Goal: Information Seeking & Learning: Learn about a topic

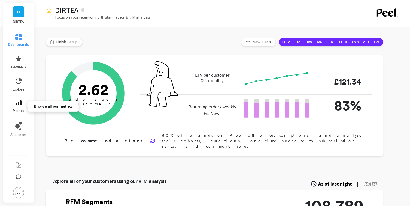
click at [25, 105] on link "metrics" at bounding box center [18, 106] width 21 height 13
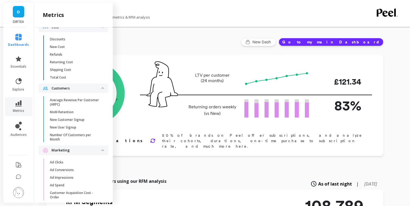
scroll to position [394, 0]
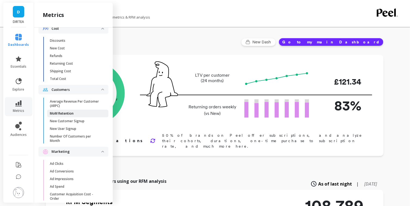
click at [83, 114] on span "MoM Retention" at bounding box center [76, 113] width 52 height 4
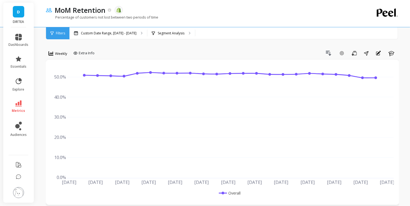
click at [19, 105] on icon at bounding box center [18, 103] width 7 height 6
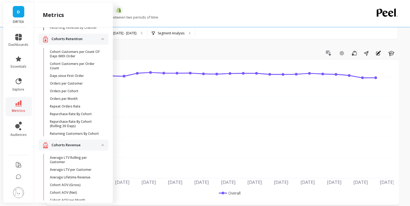
scroll to position [60, 0]
click at [74, 112] on p "Repurchase Rate By Cohort" at bounding box center [71, 114] width 42 height 4
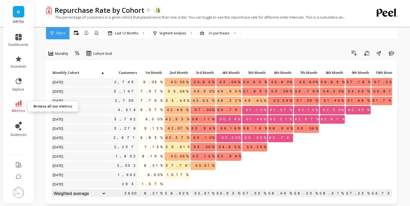
click at [26, 103] on link "metrics" at bounding box center [19, 106] width 20 height 13
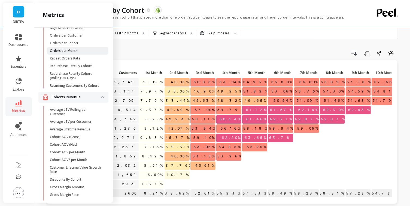
scroll to position [109, 0]
click at [71, 87] on link "Returning Customers By Cohort" at bounding box center [77, 85] width 61 height 8
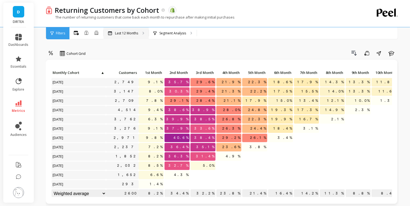
click at [129, 36] on div "Last 12 Months" at bounding box center [126, 33] width 45 height 12
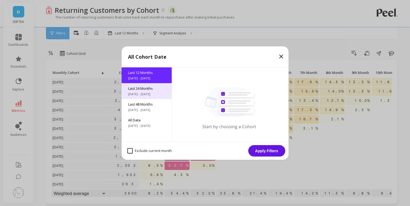
click at [148, 91] on div "Last 24 Months [DATE] - [DATE]" at bounding box center [146, 91] width 50 height 16
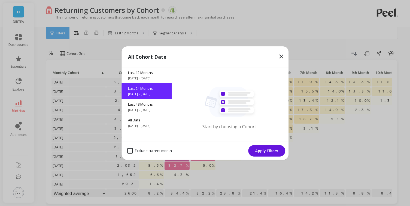
click at [267, 151] on button "Apply Filters" at bounding box center [266, 150] width 37 height 11
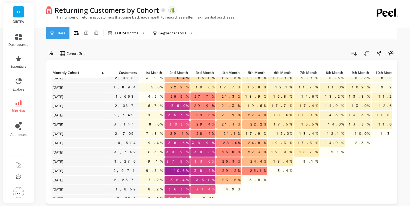
scroll to position [78, 0]
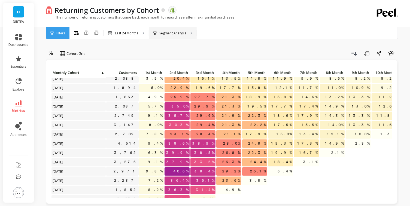
click at [168, 36] on div "Segment Analysis" at bounding box center [173, 33] width 48 height 12
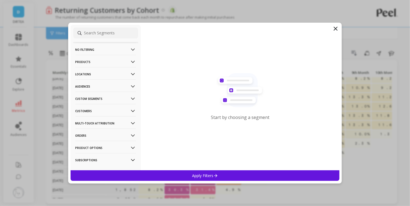
click at [124, 63] on p "Products" at bounding box center [105, 62] width 60 height 14
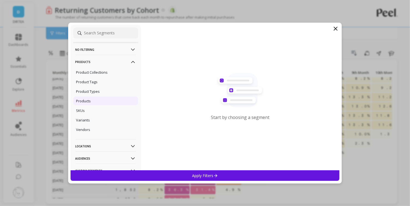
click at [89, 103] on p "Products" at bounding box center [83, 100] width 15 height 5
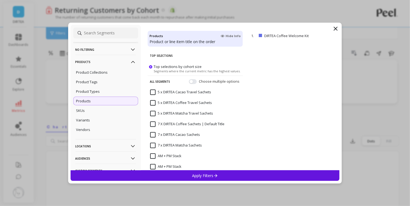
click at [199, 175] on p "Apply Filters" at bounding box center [205, 175] width 26 height 5
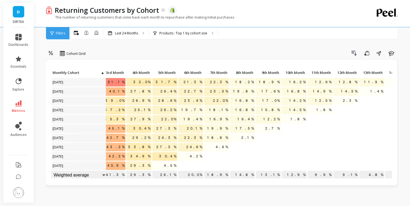
scroll to position [0, 108]
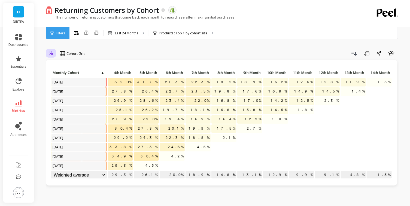
click at [54, 53] on div at bounding box center [51, 53] width 8 height 9
click at [61, 74] on div "Absolute" at bounding box center [65, 76] width 31 height 5
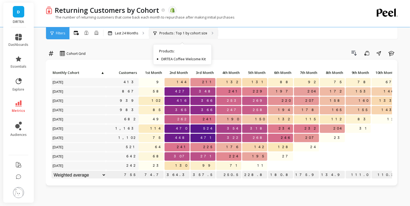
click at [168, 35] on div "Products : Top 1 by cohort size Products : DIRTEA Coffee Welcome Kit" at bounding box center [183, 33] width 69 height 12
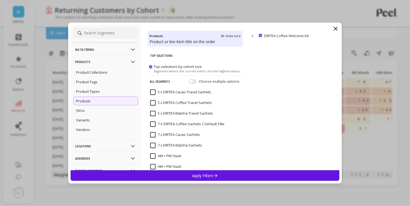
click at [118, 34] on input at bounding box center [105, 33] width 65 height 11
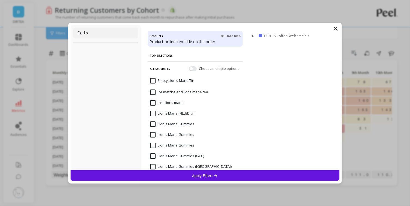
type input "lio"
click at [154, 123] on input "Lion's Mane Gummies" at bounding box center [172, 123] width 44 height 5
click at [202, 178] on div "Apply Filters" at bounding box center [205, 175] width 269 height 11
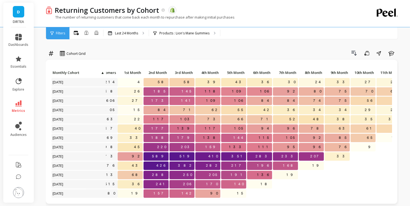
scroll to position [0, 21]
click at [49, 52] on icon at bounding box center [50, 53] width 5 height 5
click at [58, 64] on div "Relative" at bounding box center [65, 65] width 31 height 5
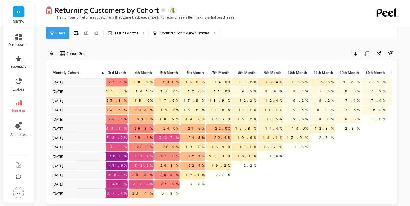
scroll to position [0, 92]
